Goal: Information Seeking & Learning: Learn about a topic

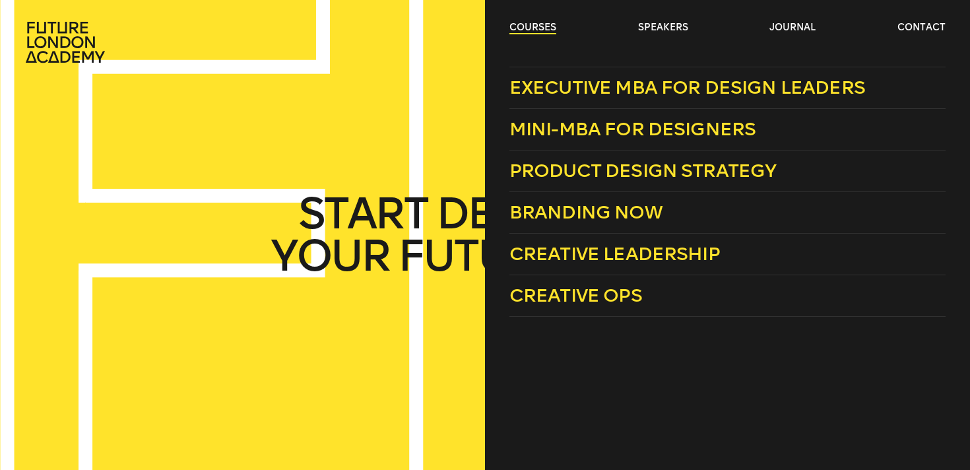
click at [525, 27] on link "courses" at bounding box center [532, 27] width 47 height 13
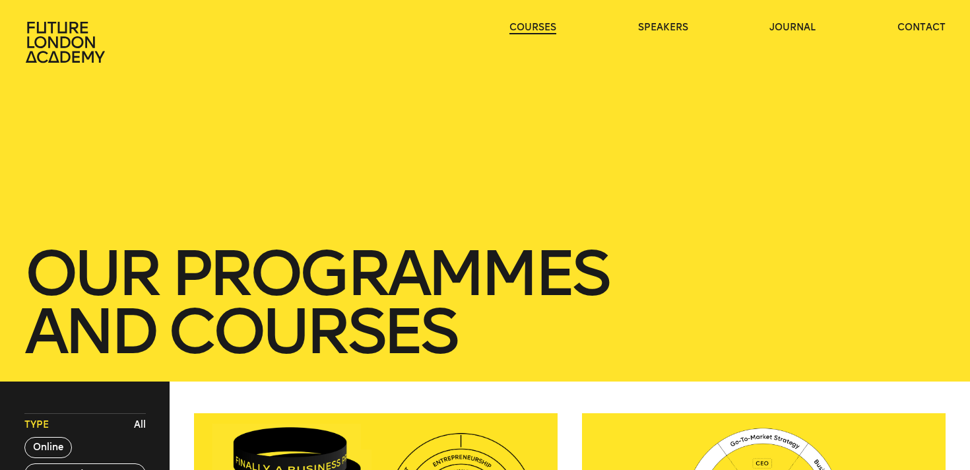
click at [527, 23] on link "courses" at bounding box center [532, 27] width 47 height 13
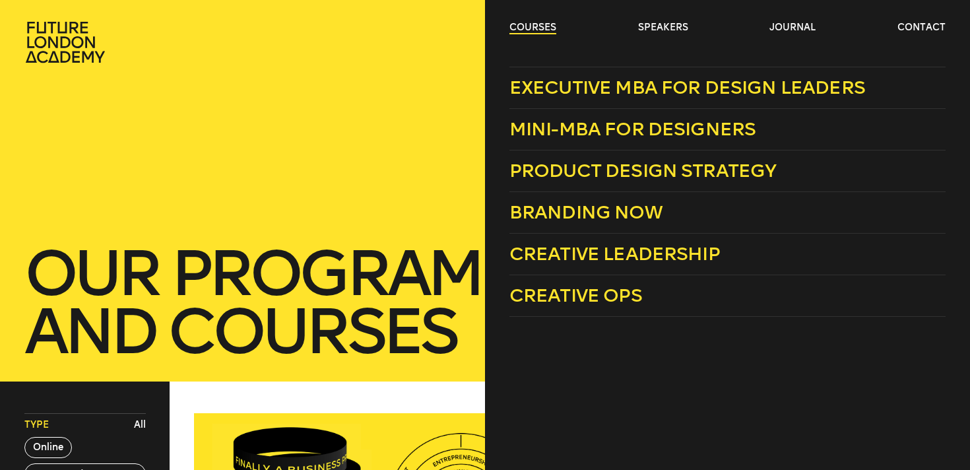
click at [540, 24] on link "courses" at bounding box center [532, 27] width 47 height 13
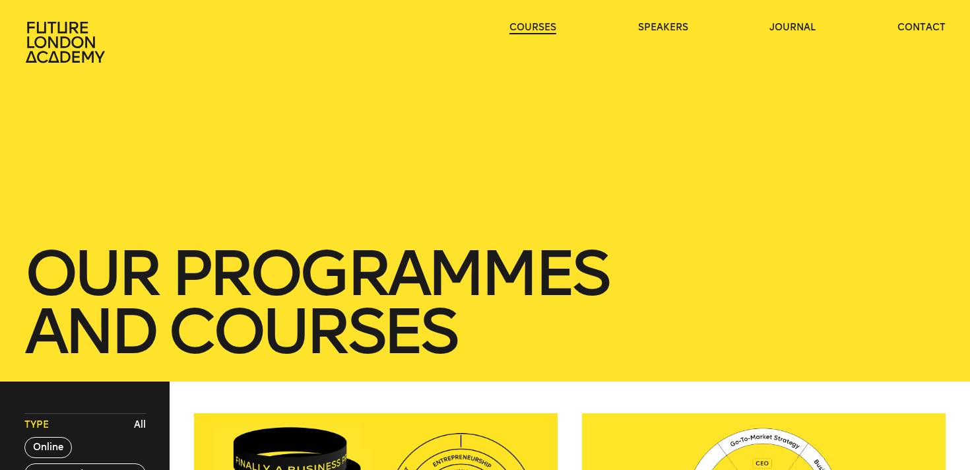
click at [540, 24] on link "courses" at bounding box center [532, 27] width 47 height 13
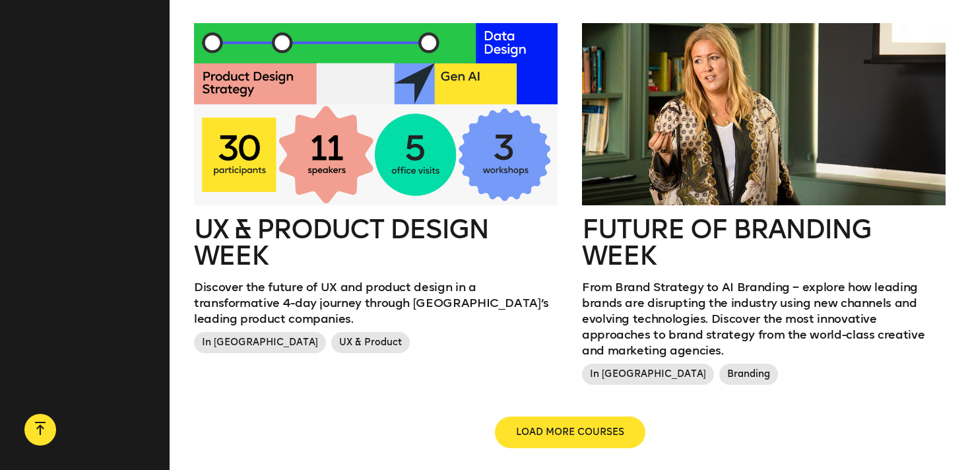
scroll to position [1512, 0]
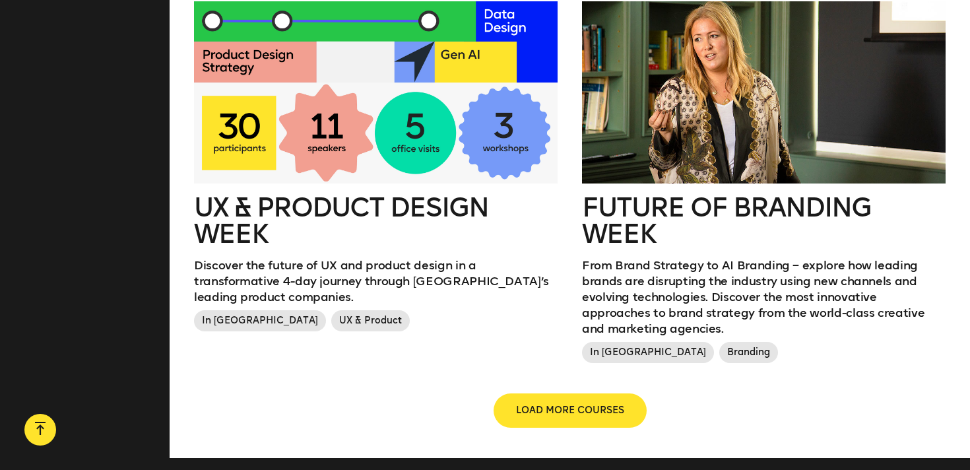
click at [583, 404] on span "LOAD MORE COURSES" at bounding box center [570, 410] width 108 height 13
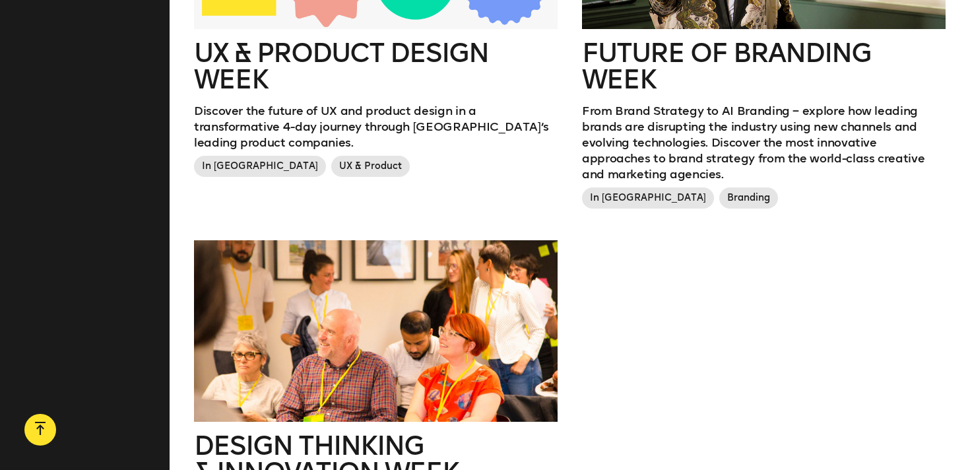
scroll to position [1669, 0]
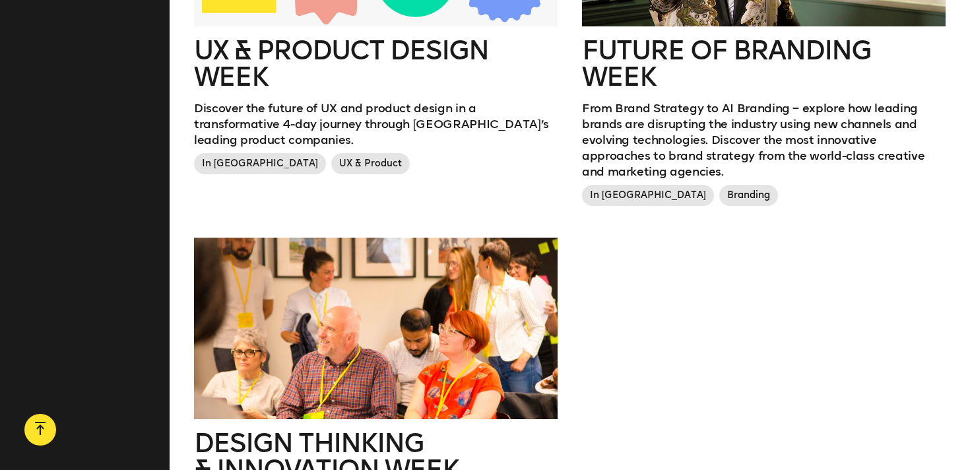
click at [232, 153] on span "In London" at bounding box center [260, 163] width 132 height 21
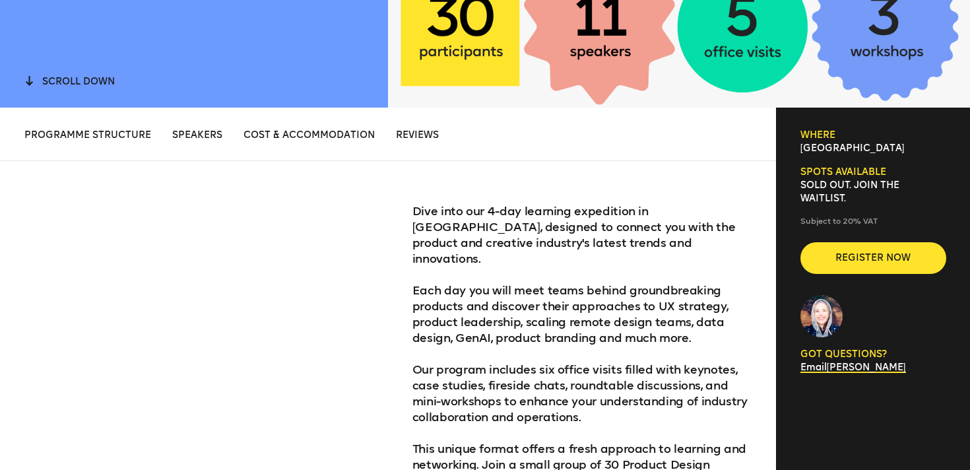
scroll to position [393, 0]
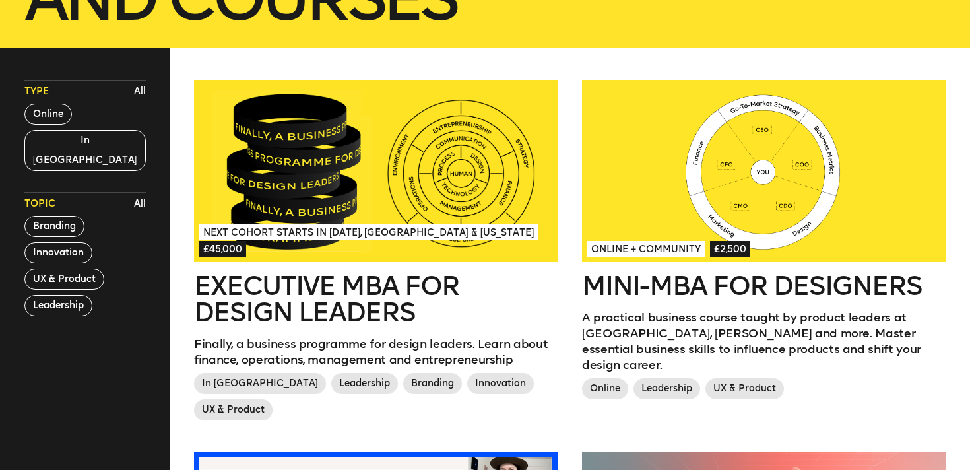
scroll to position [339, 0]
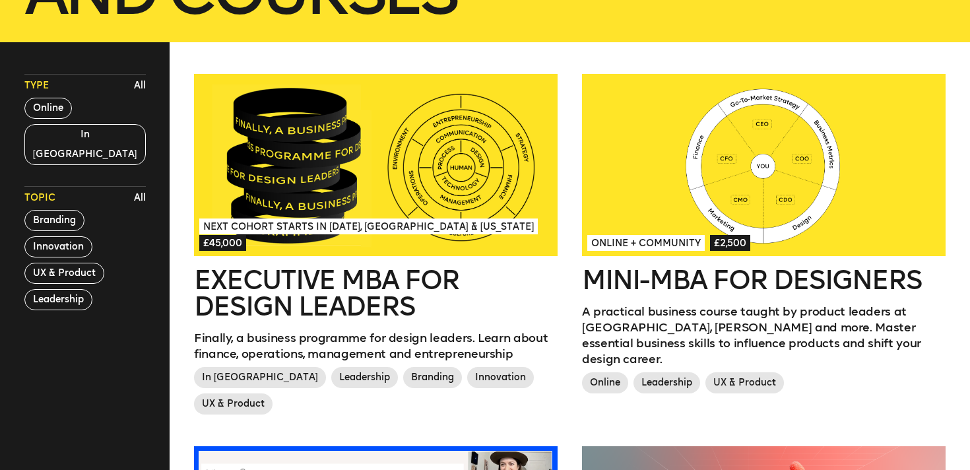
click at [660, 287] on h2 "Mini-MBA for Designers" at bounding box center [764, 280] width 364 height 26
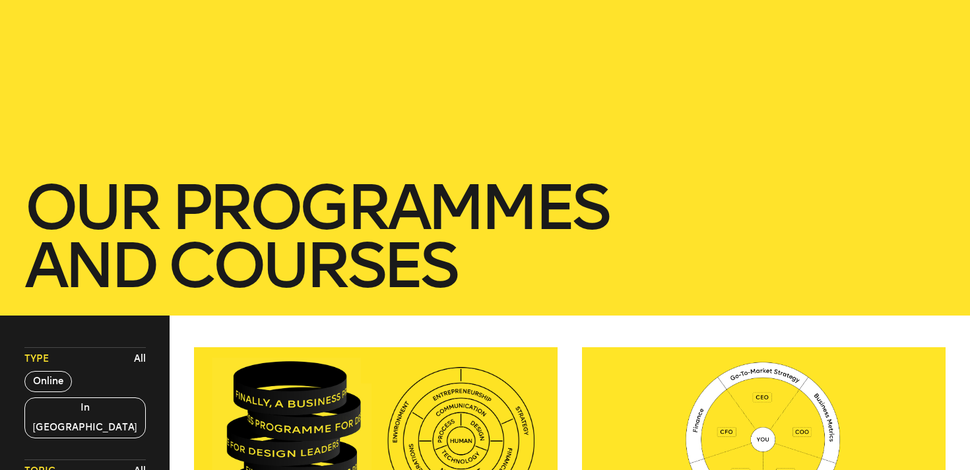
scroll to position [0, 0]
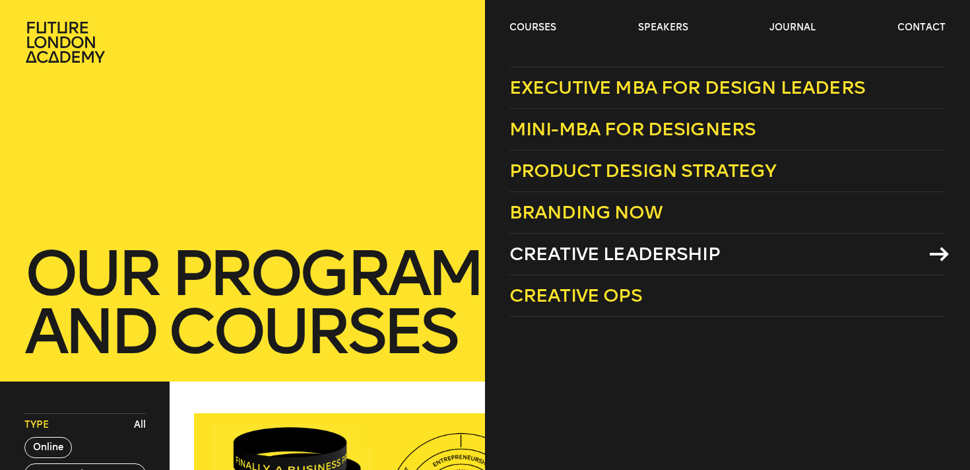
click at [610, 263] on span "Creative Leadership" at bounding box center [614, 254] width 211 height 22
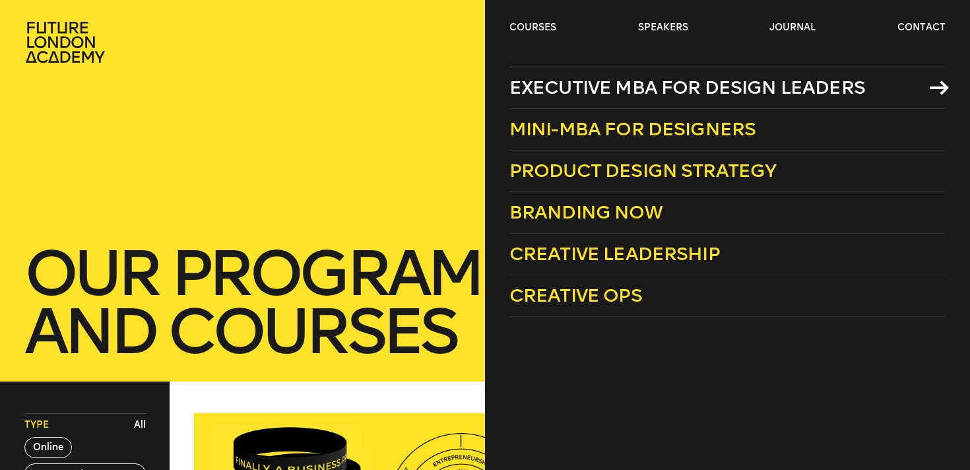
click at [585, 90] on span "Executive MBA for Design Leaders" at bounding box center [687, 88] width 356 height 22
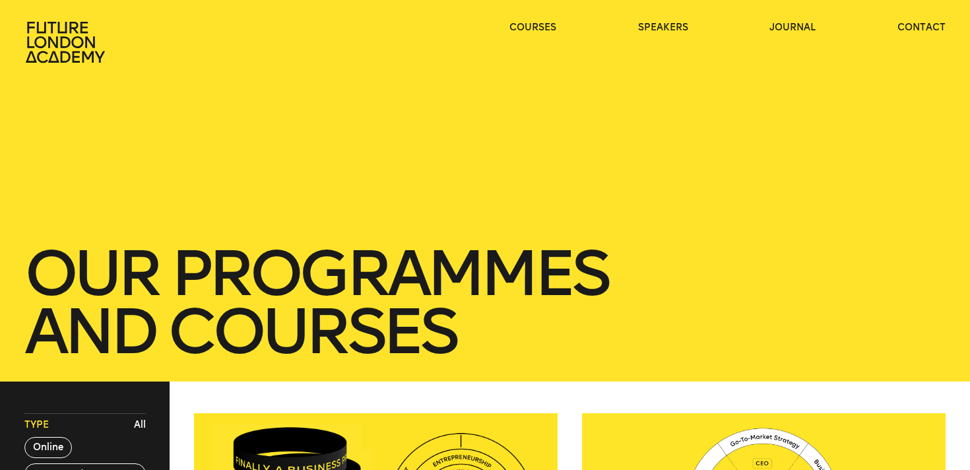
click at [63, 53] on icon at bounding box center [66, 42] width 84 height 42
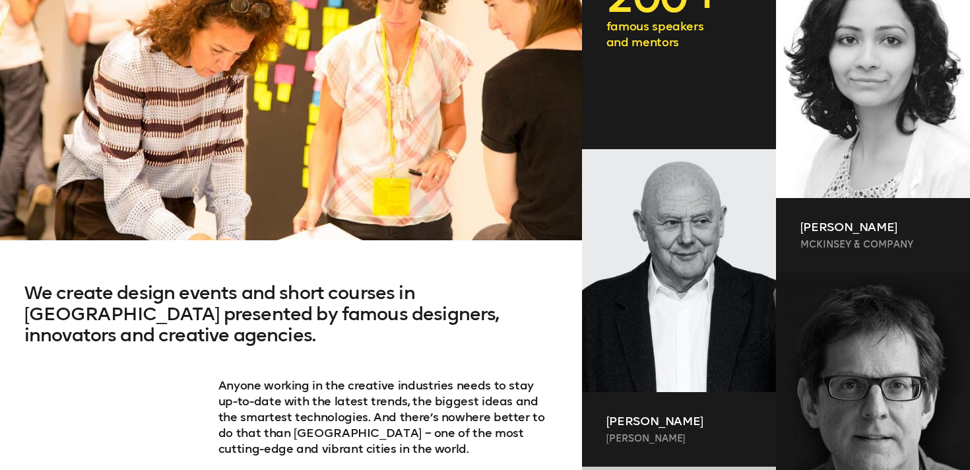
scroll to position [518, 0]
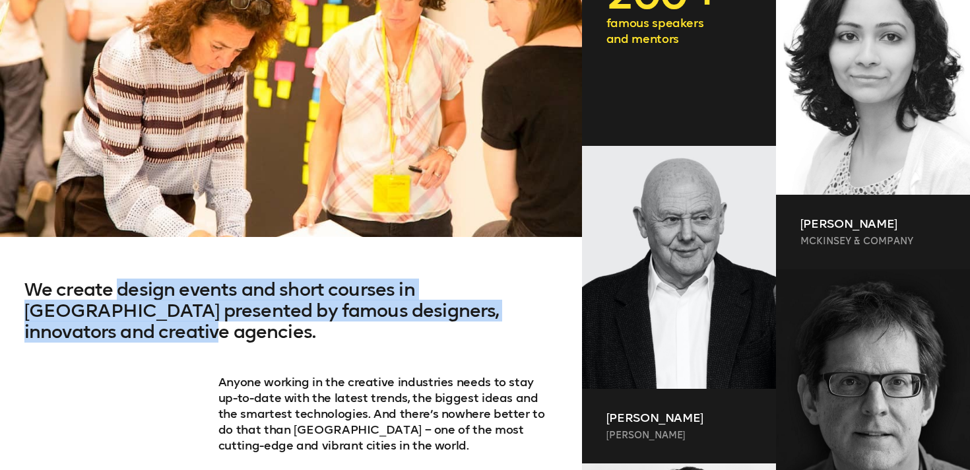
drag, startPoint x: 137, startPoint y: 329, endPoint x: 119, endPoint y: 299, distance: 34.3
click at [119, 299] on h2 "We create design events and short courses in London presented by famous designe…" at bounding box center [291, 326] width 534 height 95
copy h2 "design events and short courses in London presented by famous designers, innova…"
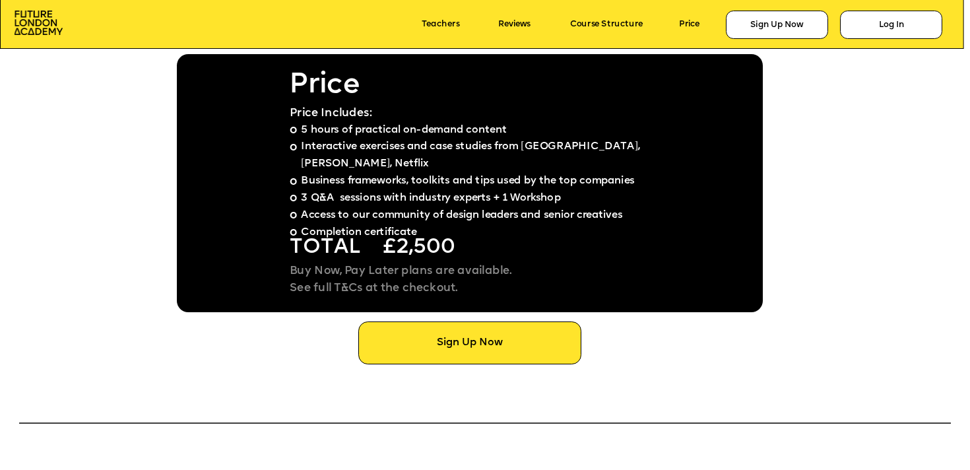
scroll to position [7541, 0]
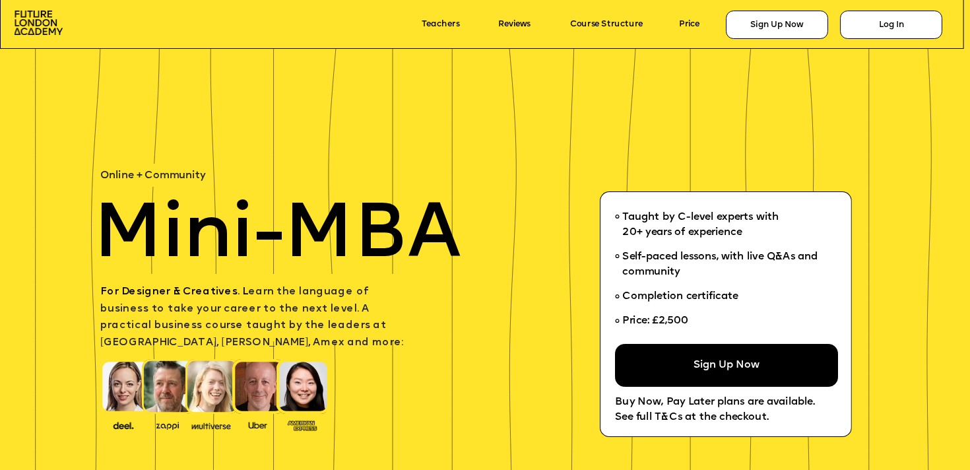
scroll to position [678, 0]
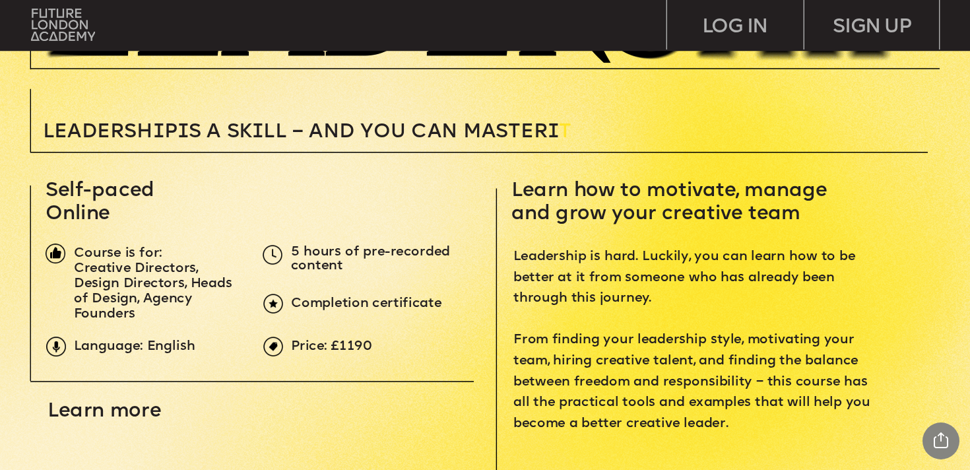
scroll to position [397, 0]
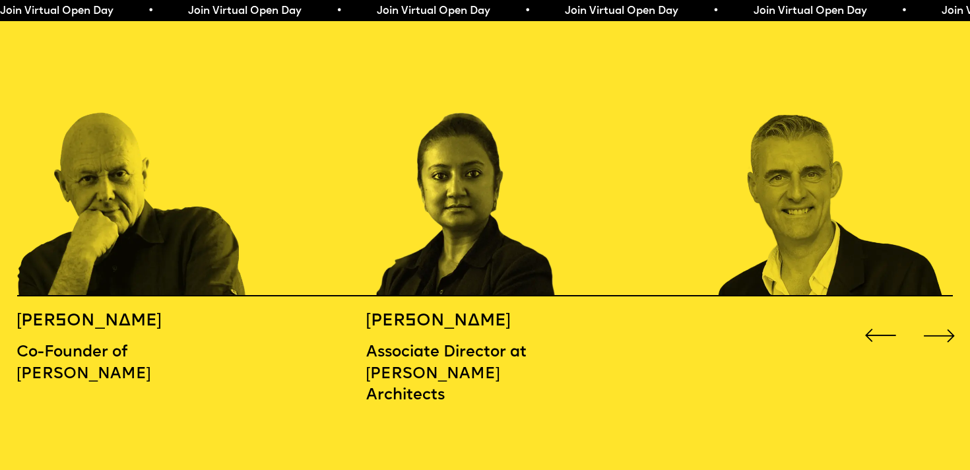
scroll to position [1555, 0]
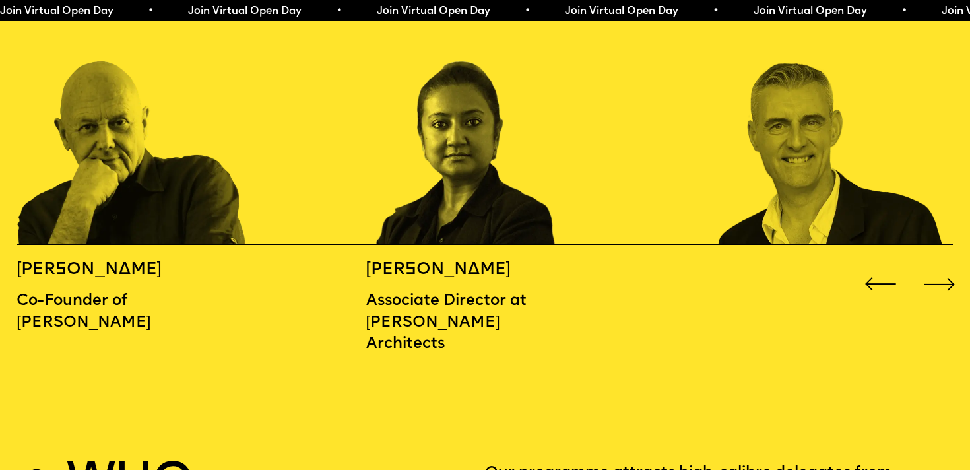
click at [88, 259] on h5 "[PERSON_NAME]" at bounding box center [103, 269] width 175 height 21
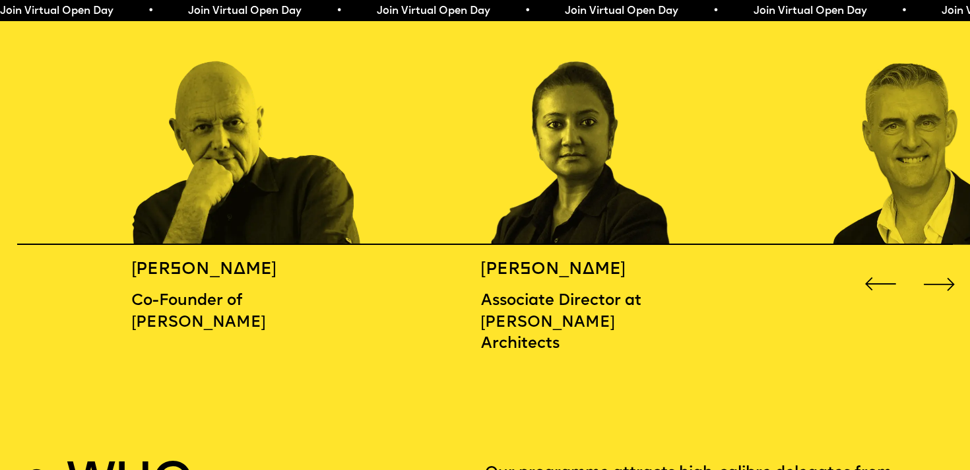
click at [226, 307] on p "Co-Founder of [PERSON_NAME]" at bounding box center [218, 311] width 175 height 43
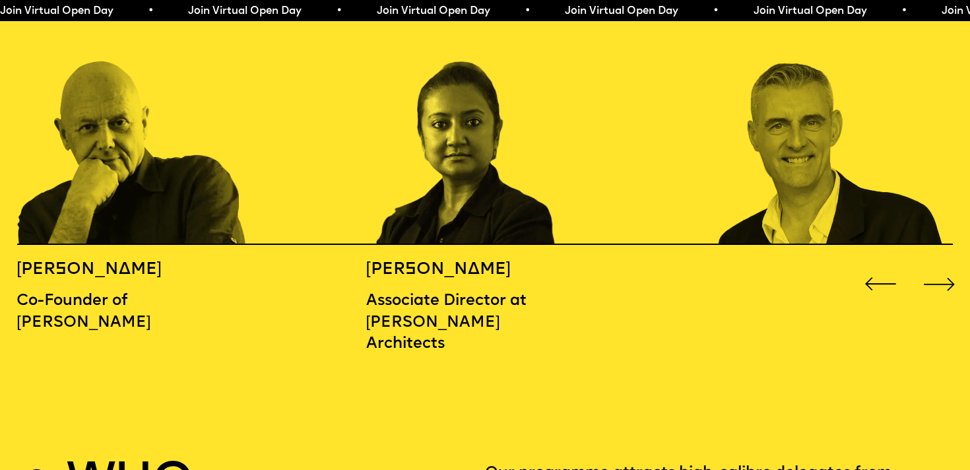
click at [930, 265] on div "Next slide" at bounding box center [940, 284] width 39 height 39
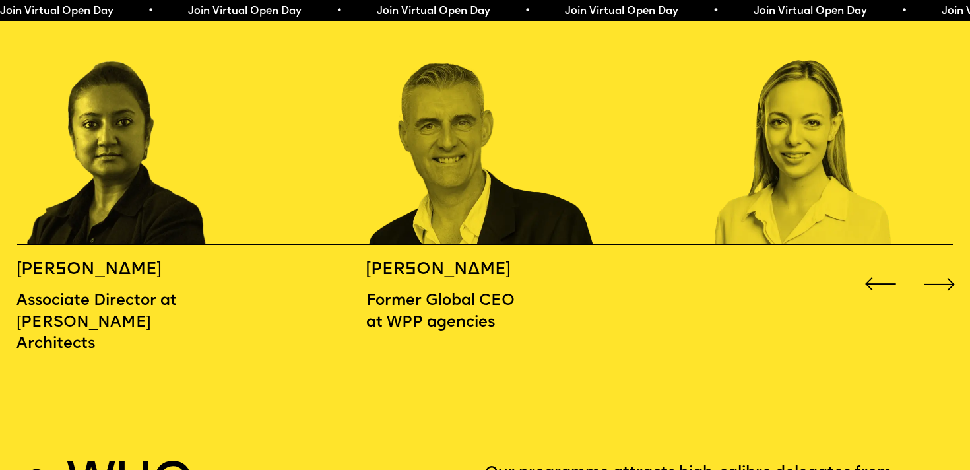
click at [930, 265] on div "Next slide" at bounding box center [940, 284] width 39 height 39
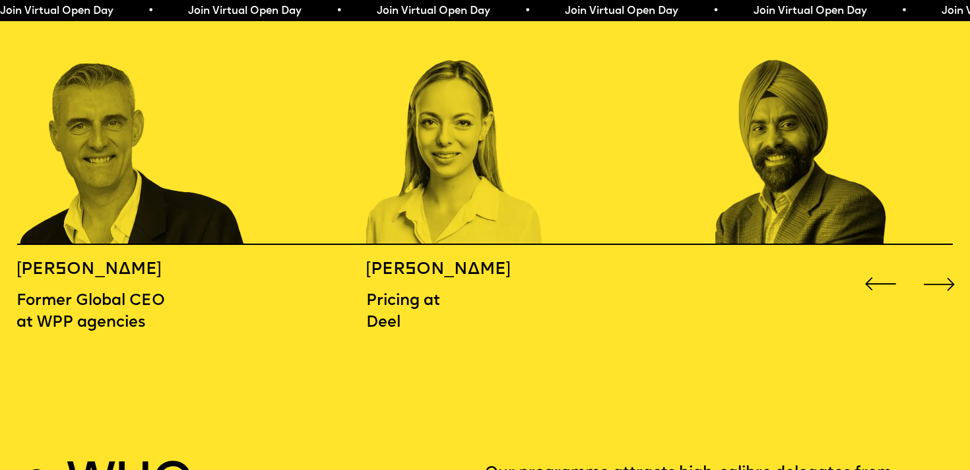
click at [930, 265] on div "Next slide" at bounding box center [940, 284] width 39 height 39
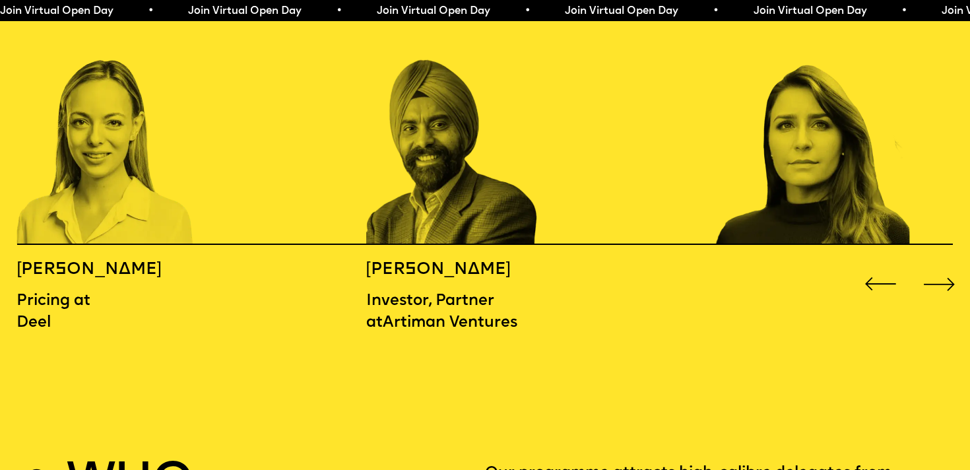
click at [930, 265] on div "Next slide" at bounding box center [940, 284] width 39 height 39
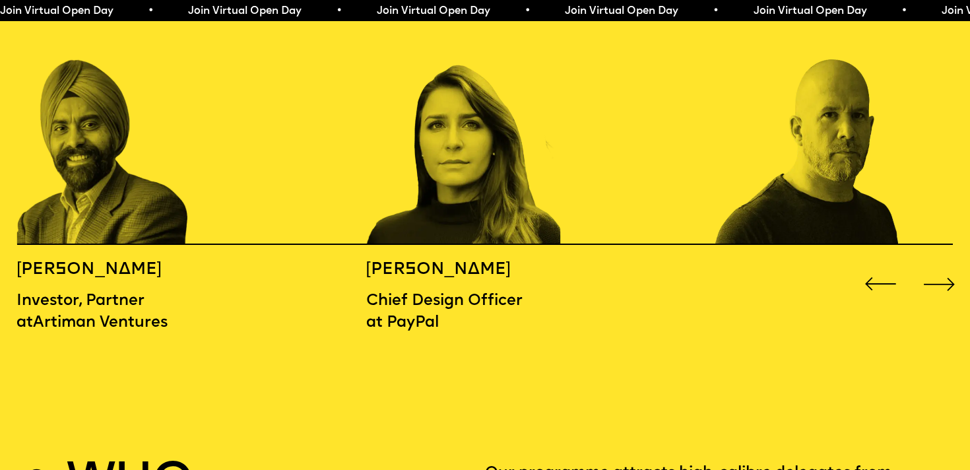
click at [930, 265] on div "Next slide" at bounding box center [940, 284] width 39 height 39
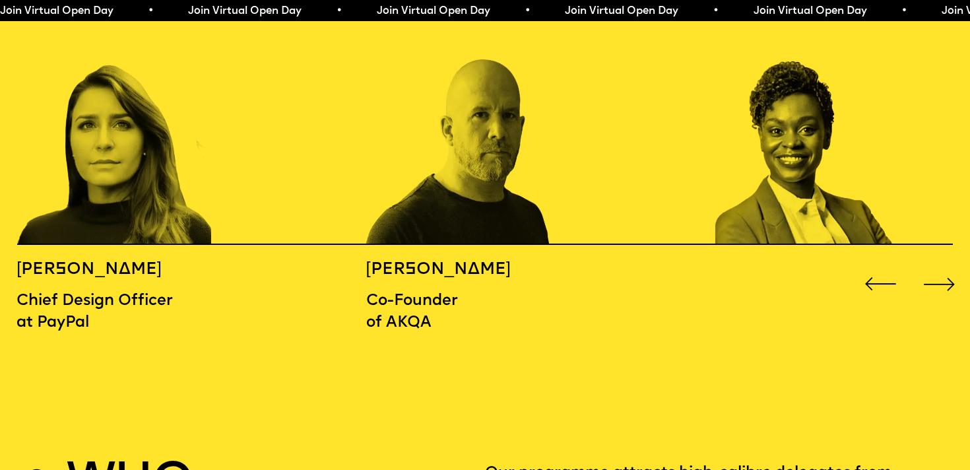
click at [930, 265] on div "Next slide" at bounding box center [940, 284] width 39 height 39
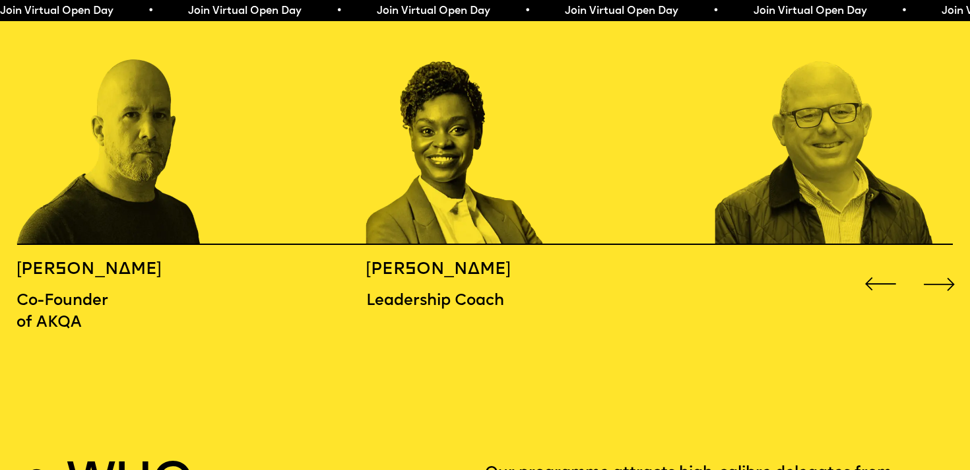
click at [930, 265] on div "Next slide" at bounding box center [940, 284] width 39 height 39
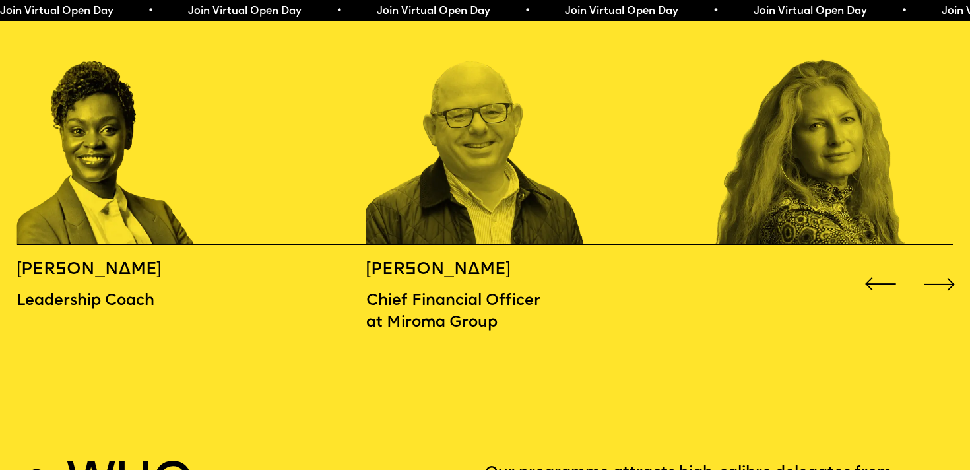
click at [930, 265] on div "Next slide" at bounding box center [940, 284] width 39 height 39
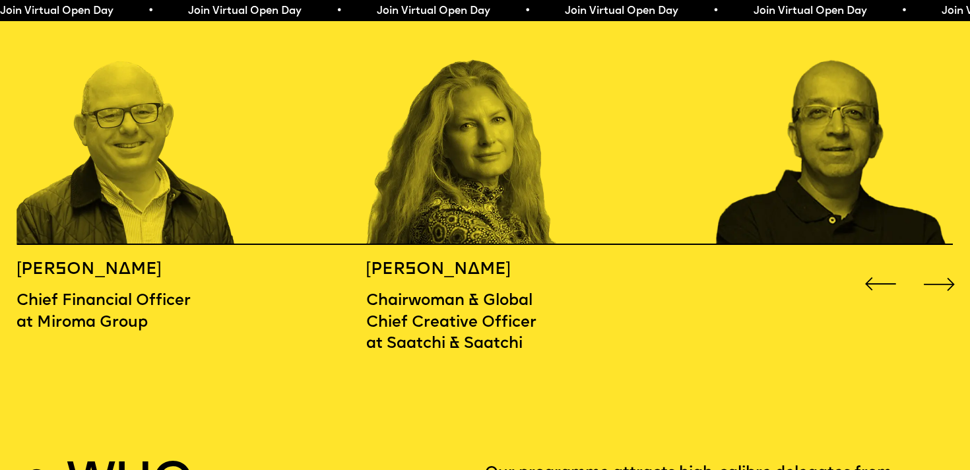
click at [930, 265] on div "Next slide" at bounding box center [940, 284] width 39 height 39
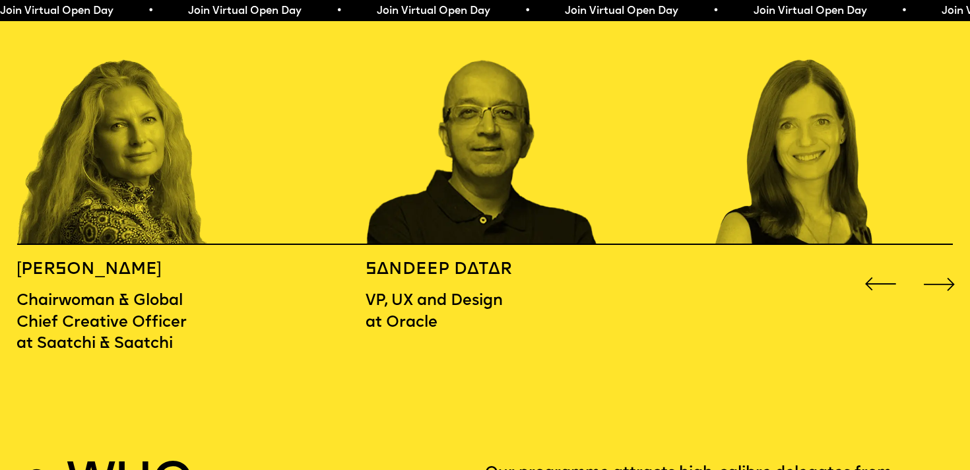
click at [930, 265] on div "Next slide" at bounding box center [940, 284] width 39 height 39
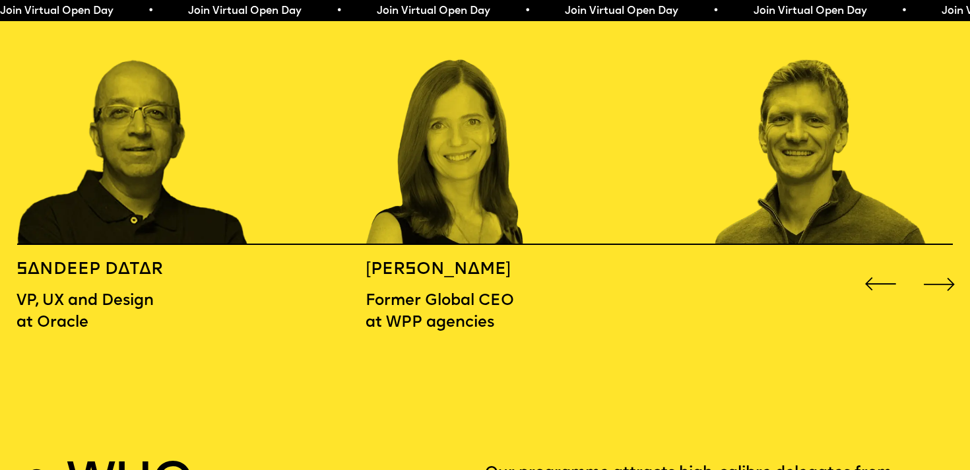
click at [930, 265] on div "Next slide" at bounding box center [940, 284] width 39 height 39
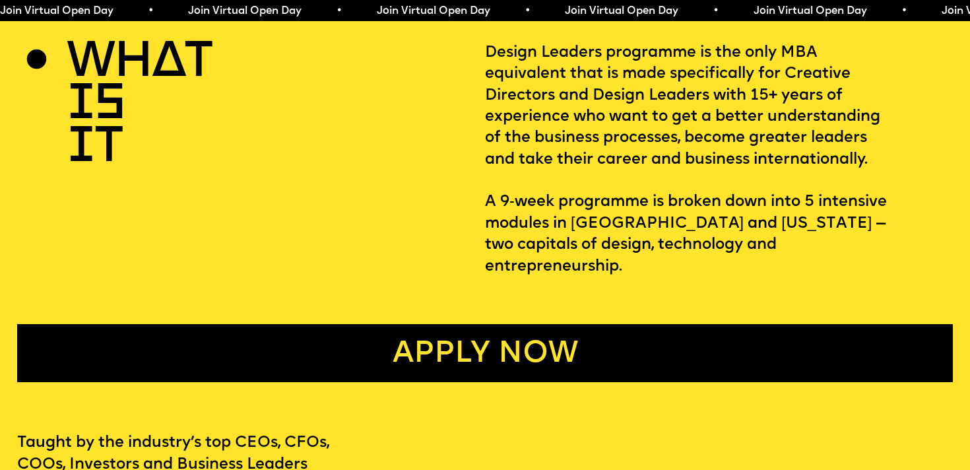
scroll to position [0, 0]
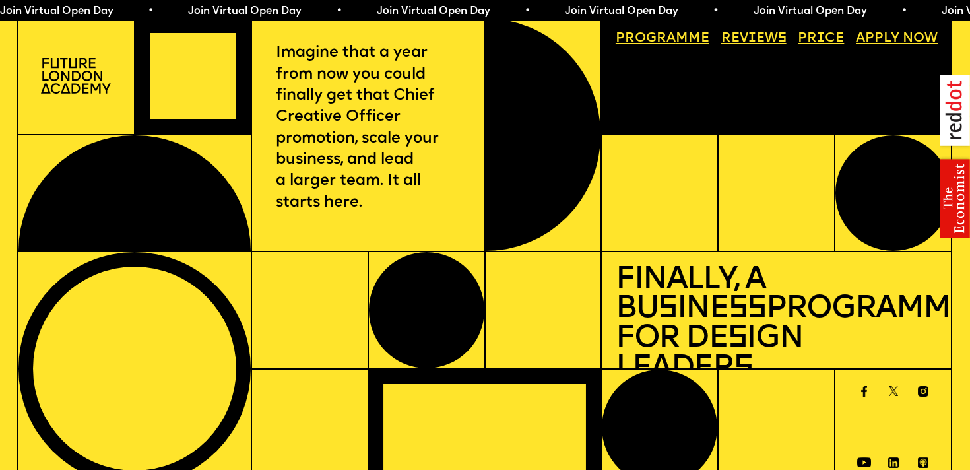
click at [113, 87] on div at bounding box center [76, 76] width 117 height 117
